Goal: Task Accomplishment & Management: Use online tool/utility

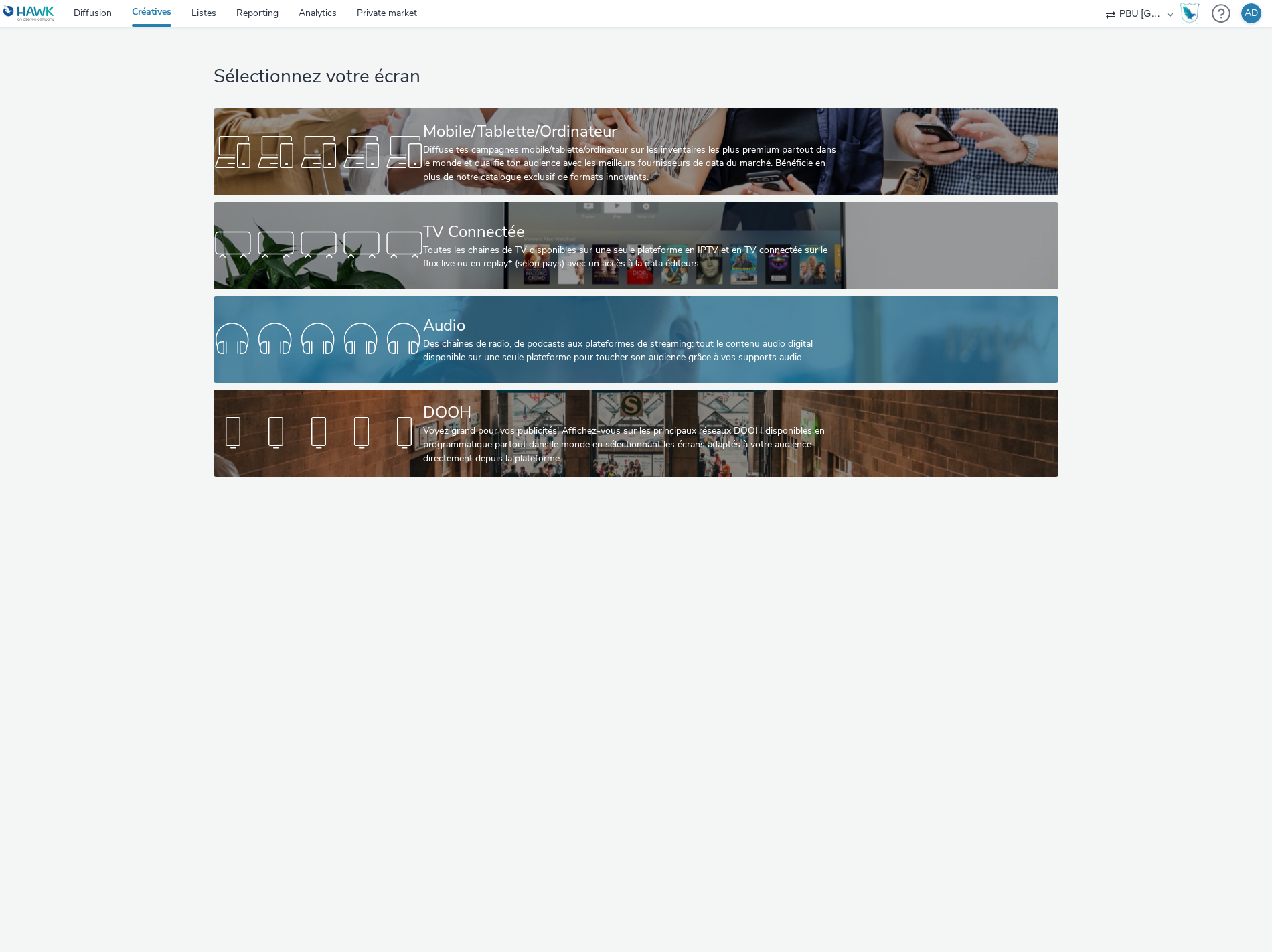
click at [282, 333] on div at bounding box center [319, 339] width 209 height 43
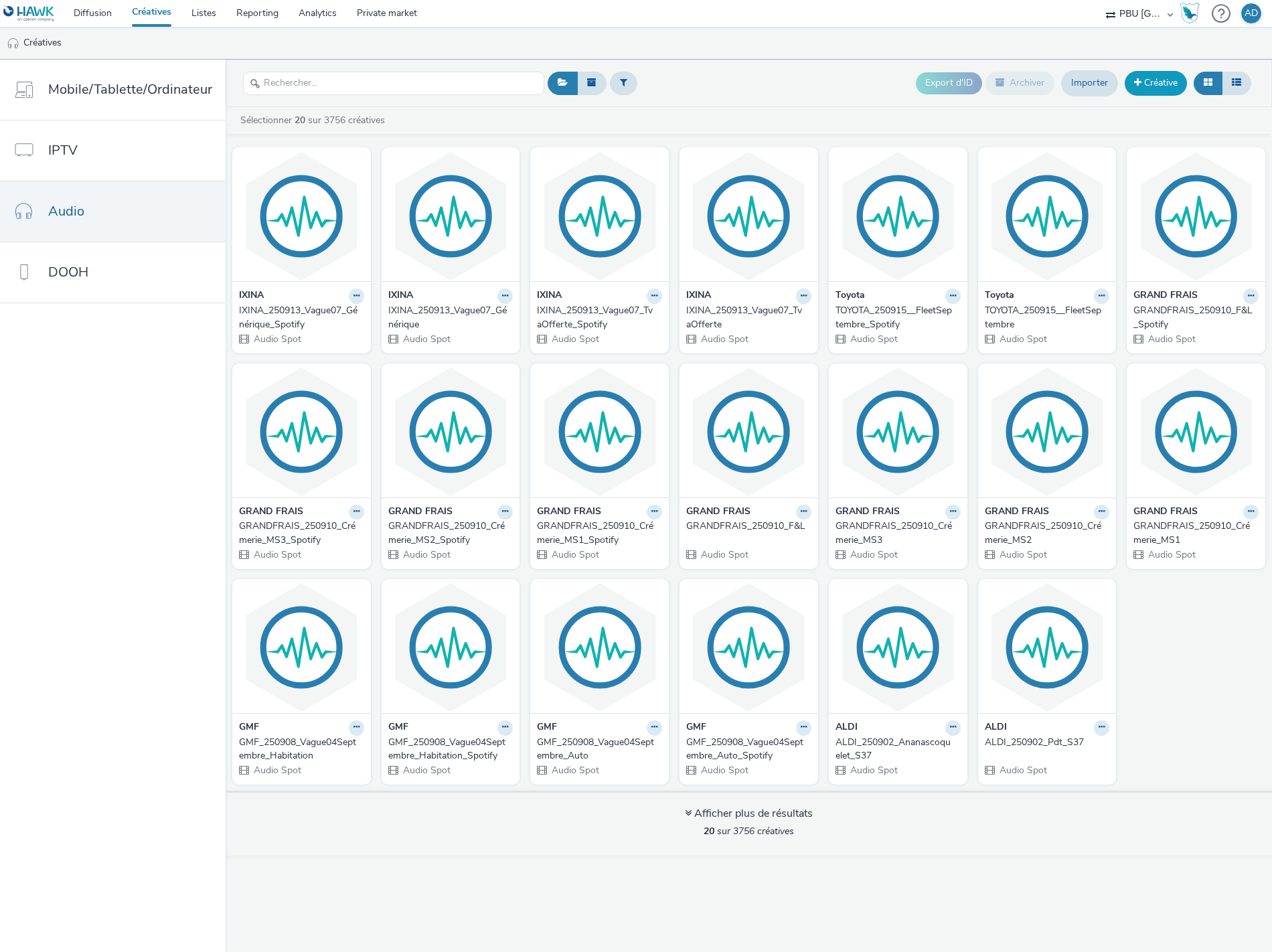
click at [1163, 87] on link "Créative" at bounding box center [1155, 83] width 62 height 24
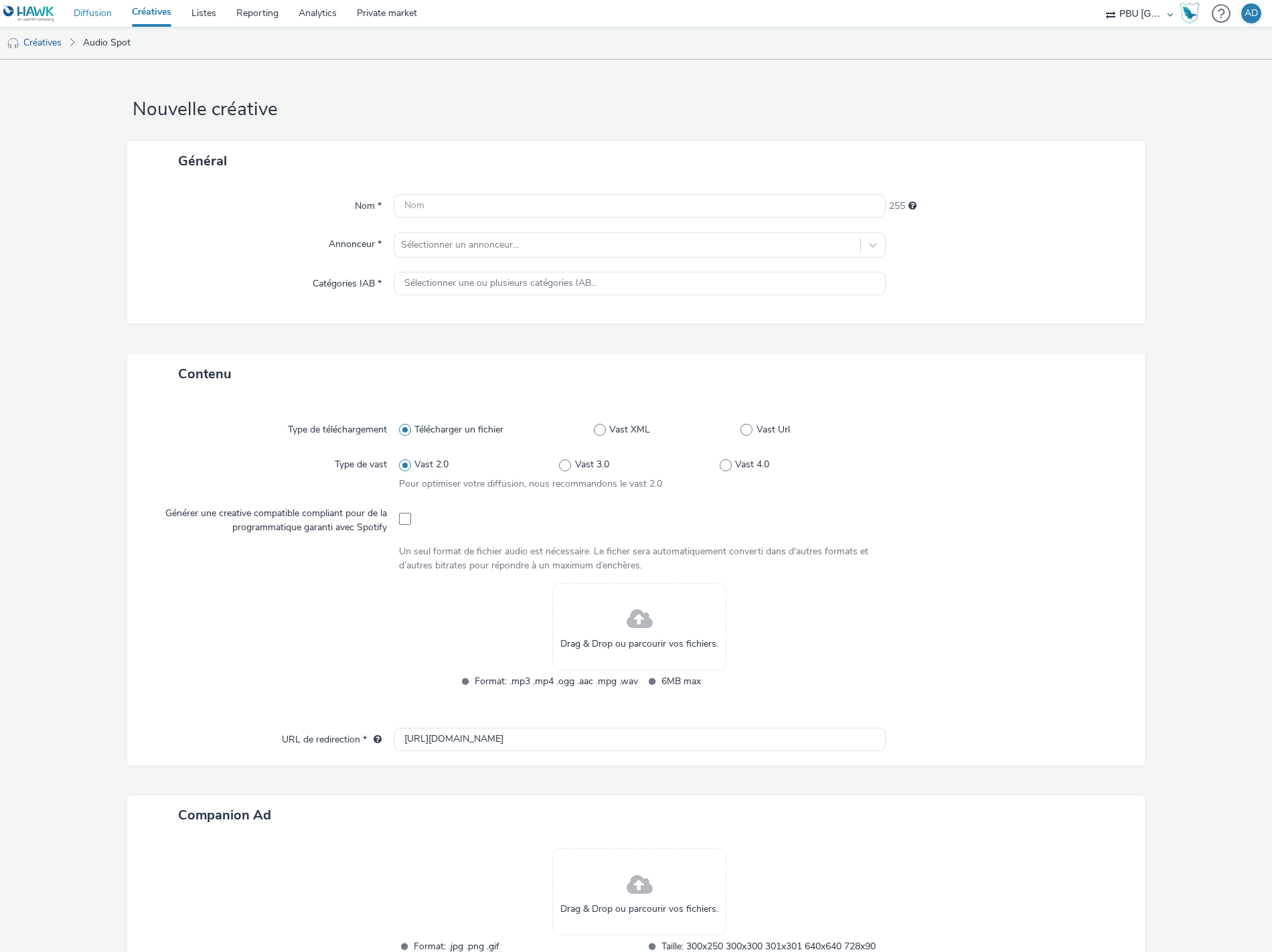
click at [101, 16] on link "Diffusion" at bounding box center [93, 13] width 58 height 26
